Goal: Submit feedback/report problem

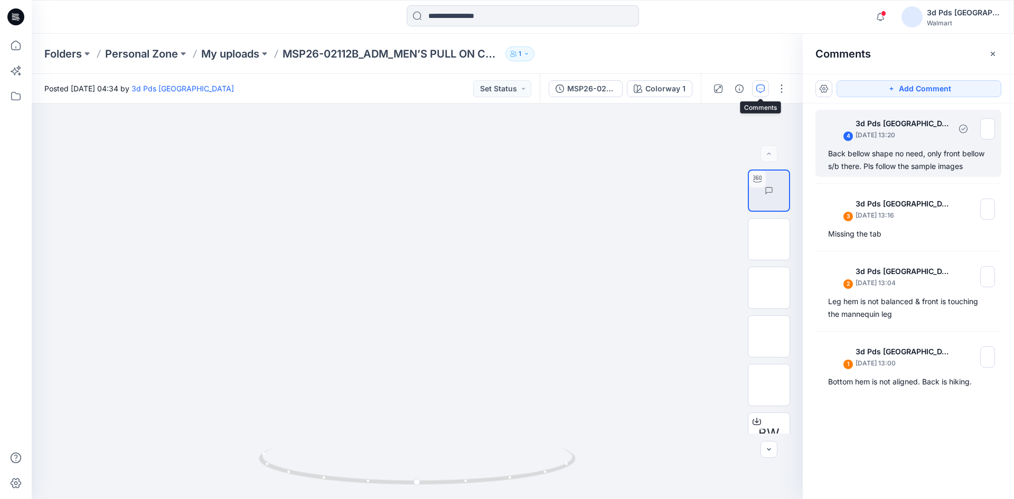
click at [889, 146] on div "4 3d Pds Far East [DATE] 13:20 Back bellow shape no need, only front bellow s/b…" at bounding box center [909, 143] width 186 height 67
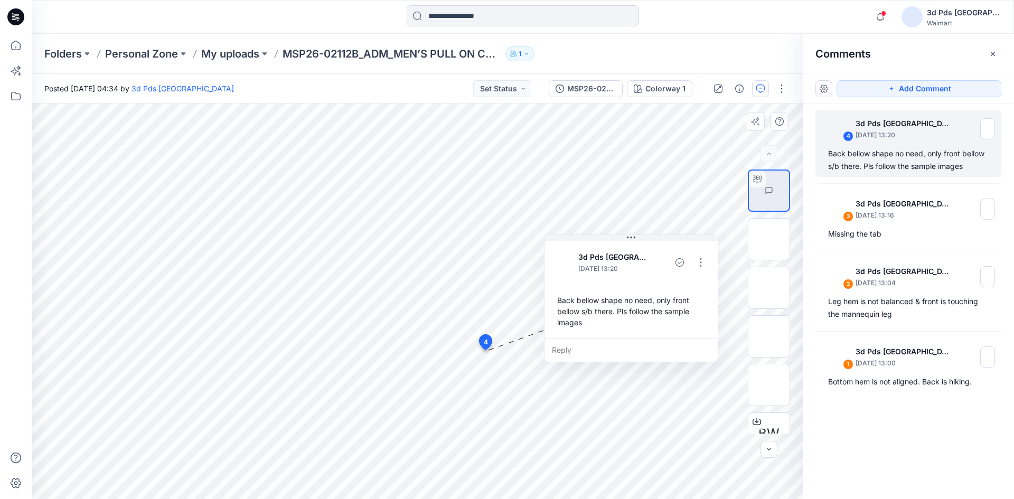
drag, startPoint x: 595, startPoint y: 365, endPoint x: 670, endPoint y: 244, distance: 142.4
click at [670, 244] on div "3d Pds Far East [DATE] 13:20 Back bellow shape no need, only front bellow s/b t…" at bounding box center [631, 288] width 173 height 99
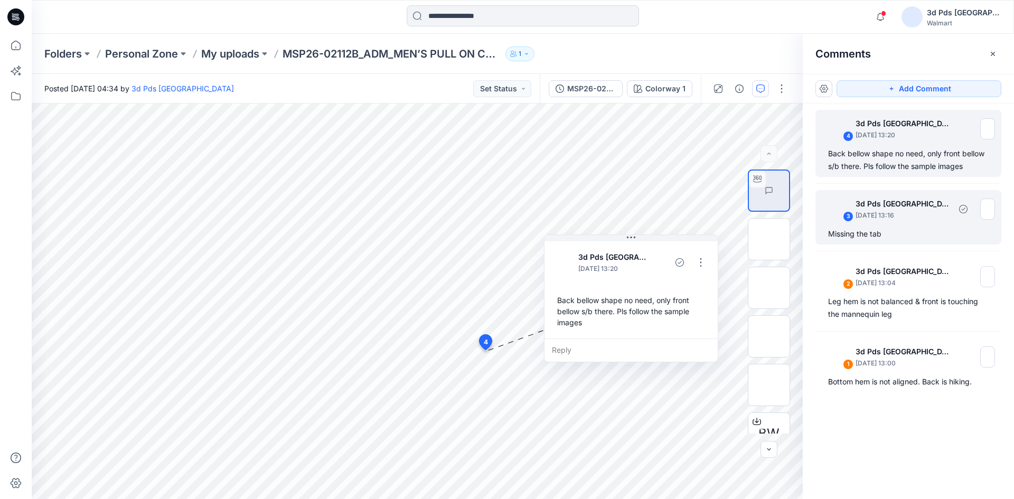
click at [879, 229] on div "Missing the tab" at bounding box center [908, 234] width 161 height 13
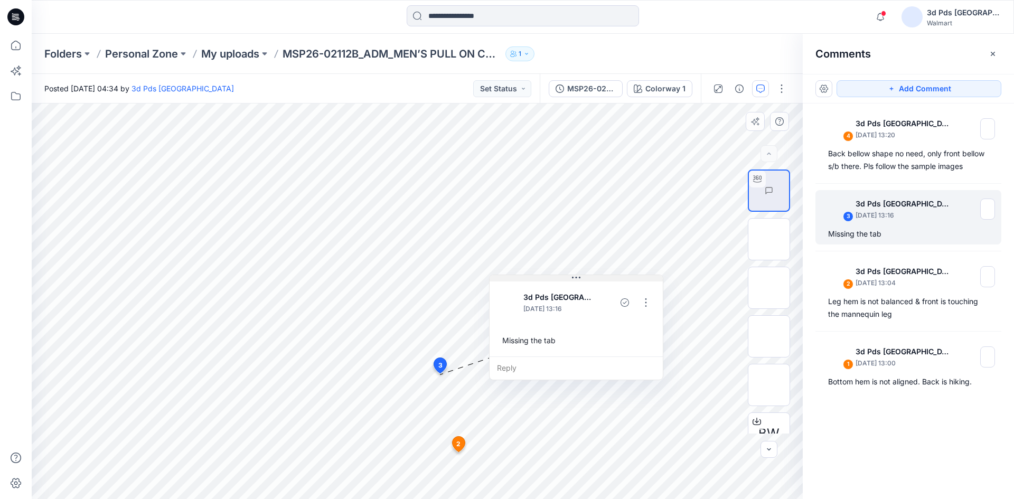
drag, startPoint x: 530, startPoint y: 281, endPoint x: 595, endPoint y: 278, distance: 65.6
click at [595, 278] on button at bounding box center [576, 278] width 173 height 6
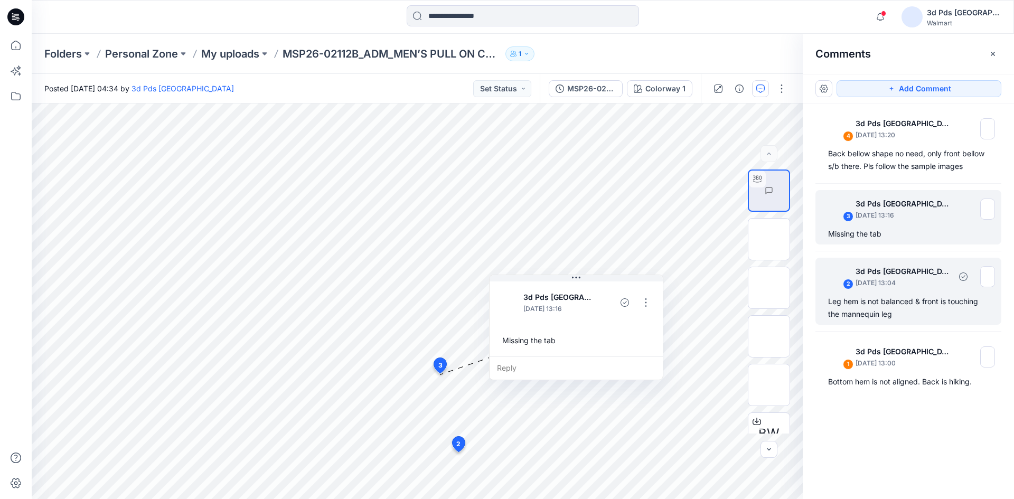
click at [924, 311] on div "Leg hem is not balanced & front is touching the mannequin leg" at bounding box center [908, 307] width 161 height 25
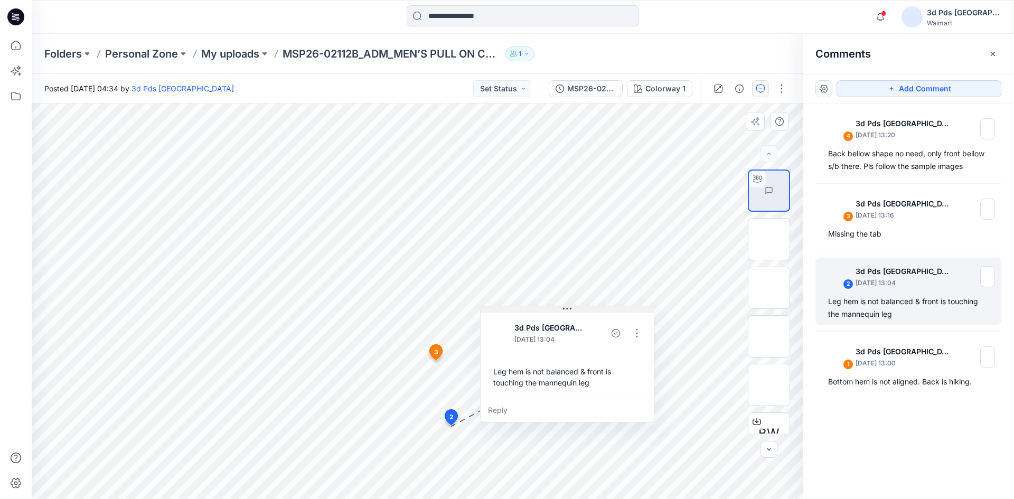
drag, startPoint x: 540, startPoint y: 336, endPoint x: 586, endPoint y: 313, distance: 51.0
click at [586, 313] on div "3d Pds Far East [DATE] 13:04 Leg hem is not balanced & front is touching the ma…" at bounding box center [567, 355] width 173 height 88
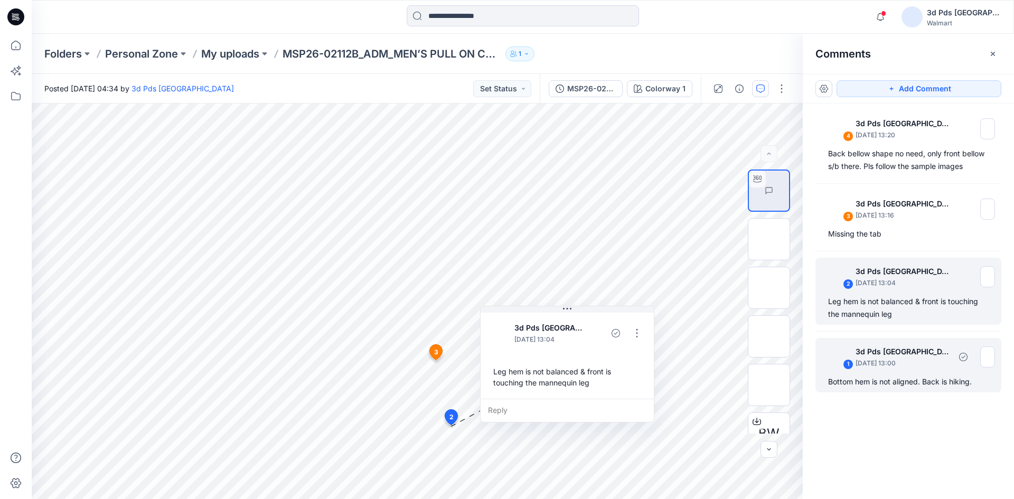
click at [927, 362] on p "[DATE] 13:00" at bounding box center [903, 363] width 95 height 11
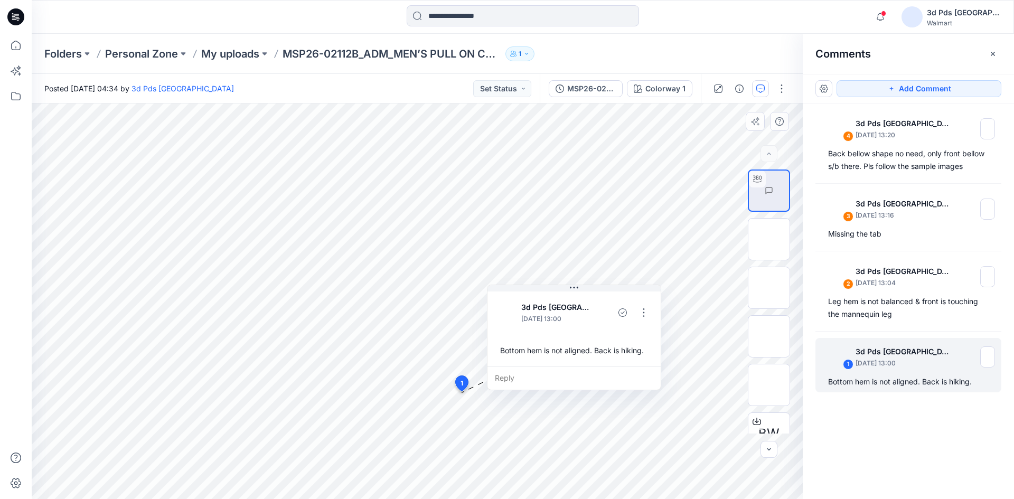
drag, startPoint x: 563, startPoint y: 303, endPoint x: 605, endPoint y: 293, distance: 43.1
click at [605, 293] on div "3d Pds Far East [DATE] 13:00 Bottom hem is not aligned. Back is hiking." at bounding box center [574, 328] width 173 height 77
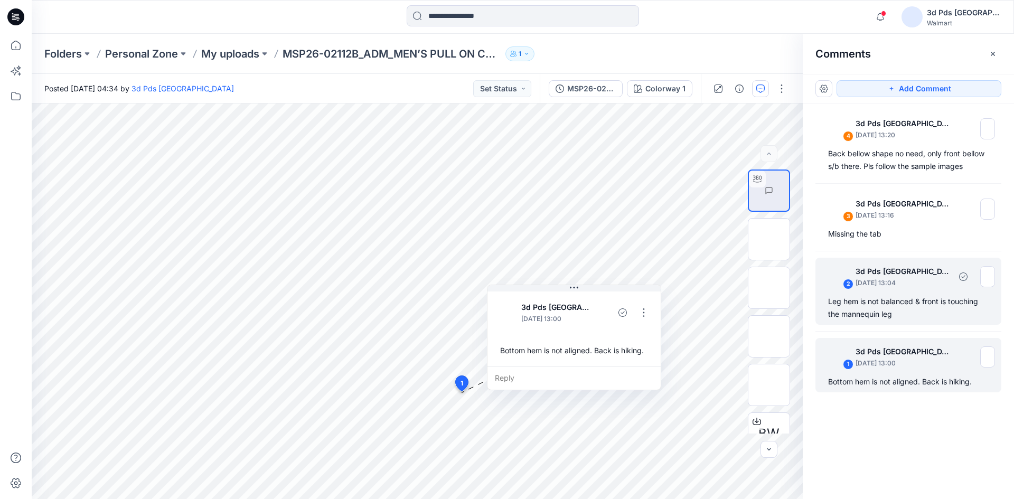
click at [883, 318] on div "Leg hem is not balanced & front is touching the mannequin leg" at bounding box center [908, 307] width 161 height 25
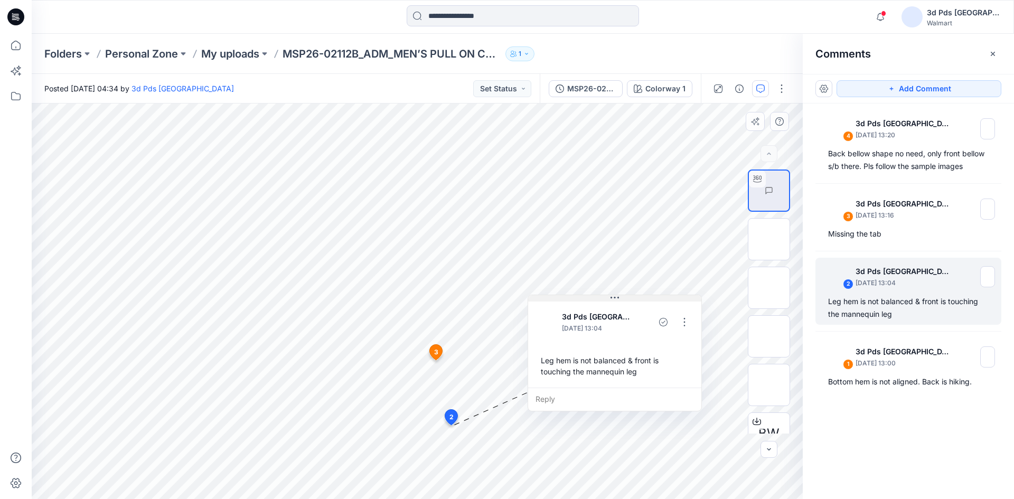
drag, startPoint x: 538, startPoint y: 335, endPoint x: 631, endPoint y: 301, distance: 99.1
click at [631, 301] on button at bounding box center [614, 298] width 173 height 6
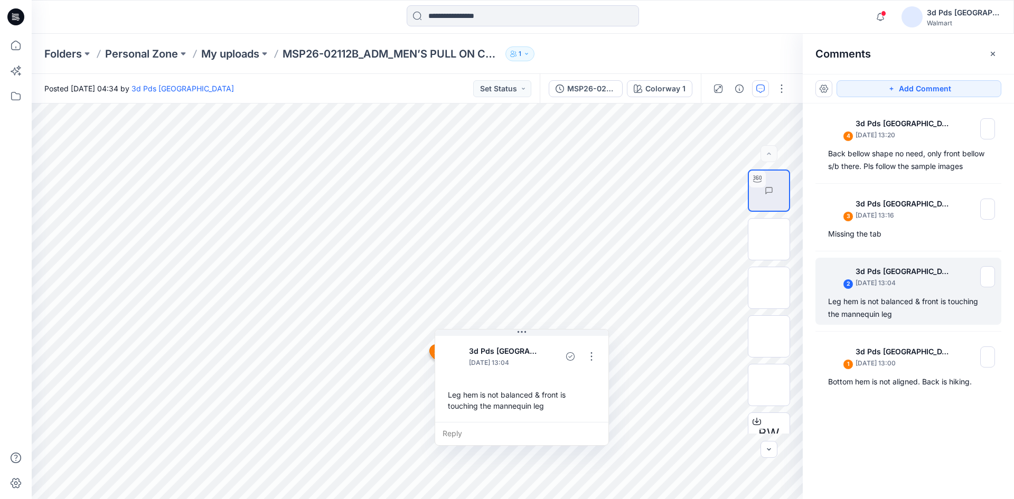
click at [994, 17] on div "3d Pds [GEOGRAPHIC_DATA]" at bounding box center [964, 12] width 74 height 13
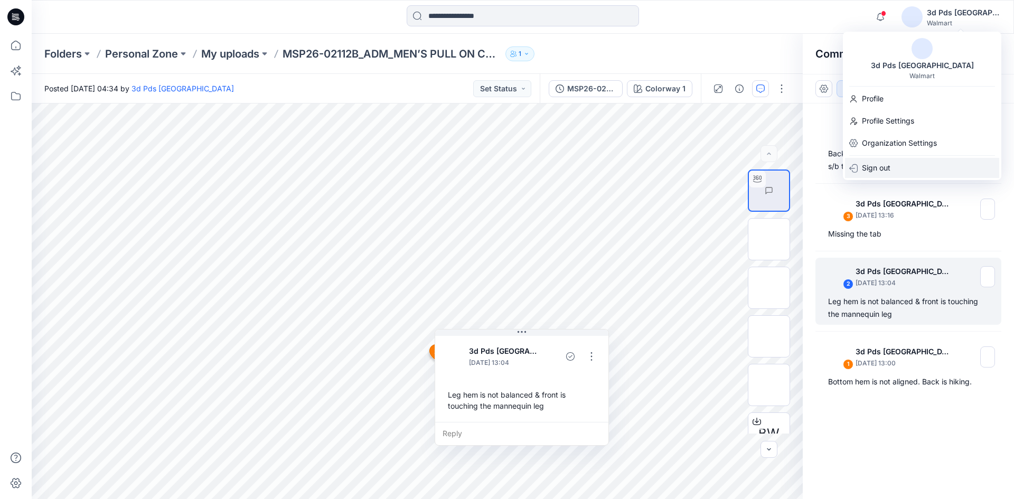
click at [910, 161] on div "Sign out" at bounding box center [922, 168] width 154 height 20
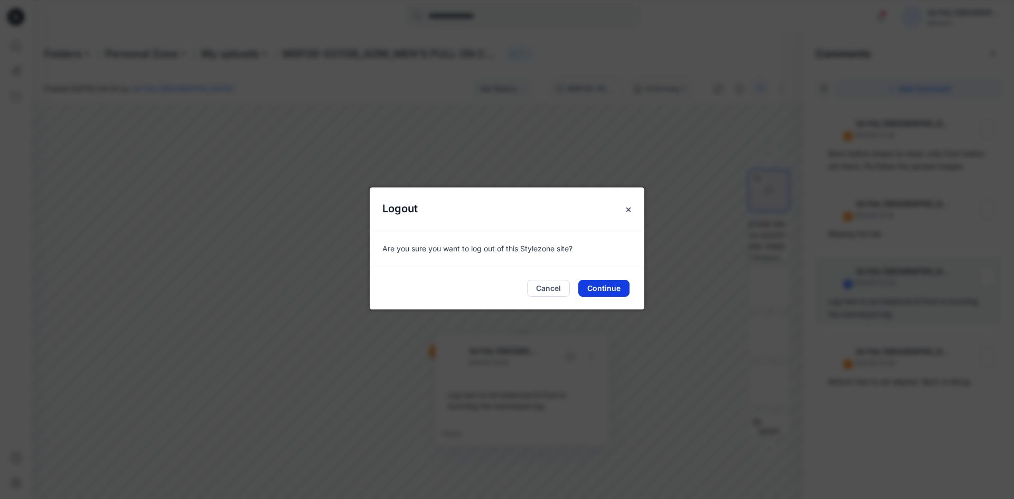
click at [614, 287] on button "Continue" at bounding box center [604, 288] width 51 height 17
